Goal: Task Accomplishment & Management: Use online tool/utility

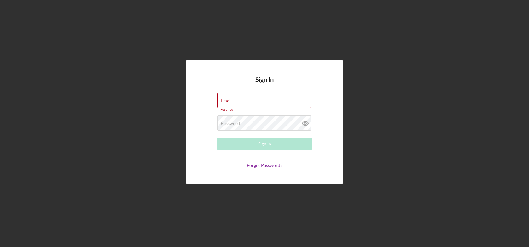
type input "[EMAIL_ADDRESS][DOMAIN_NAME]"
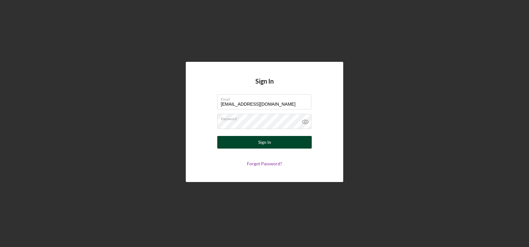
click at [275, 144] on button "Sign In" at bounding box center [264, 142] width 95 height 13
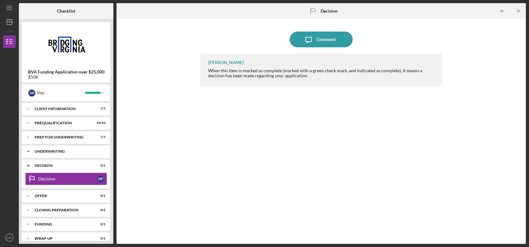
click at [63, 153] on div "Underwriting" at bounding box center [69, 151] width 68 height 4
